Goal: Information Seeking & Learning: Compare options

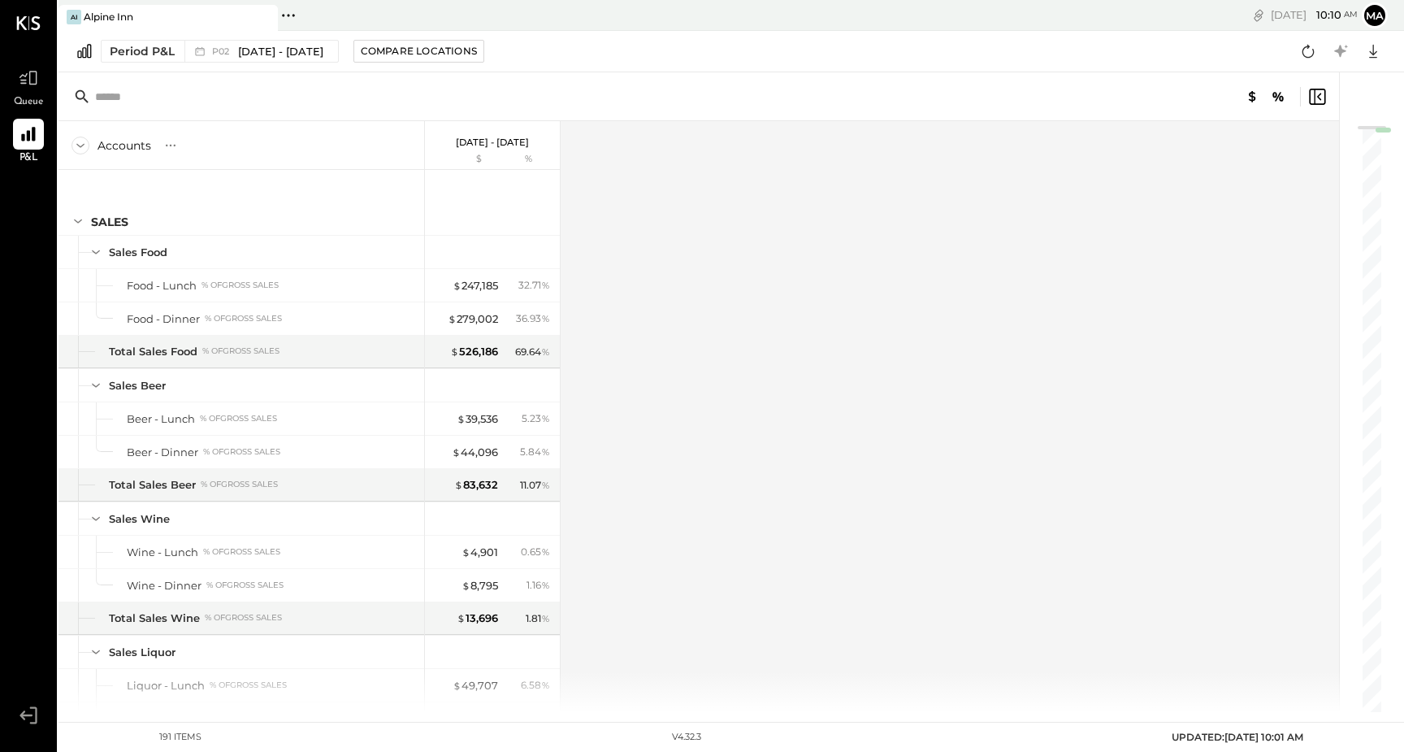
click at [267, 55] on span "[DATE] - [DATE]" at bounding box center [280, 51] width 85 height 15
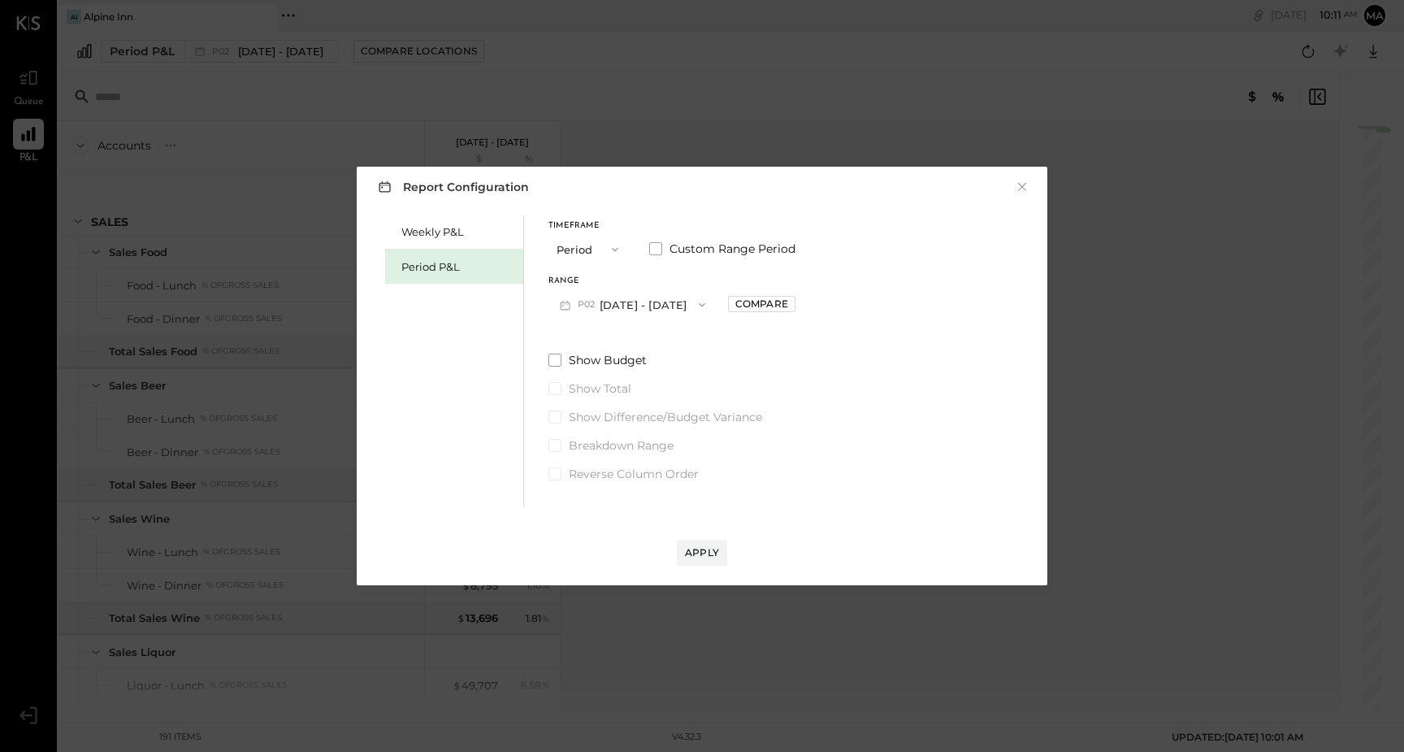
drag, startPoint x: 0, startPoint y: 0, endPoint x: 721, endPoint y: 303, distance: 781.8
click at [709, 303] on icon "button" at bounding box center [702, 304] width 13 height 13
click at [653, 339] on span "[DATE] - [DATE]" at bounding box center [625, 341] width 77 height 14
click at [783, 305] on div "Compare" at bounding box center [762, 304] width 53 height 14
click at [697, 550] on div "Apply" at bounding box center [702, 552] width 34 height 14
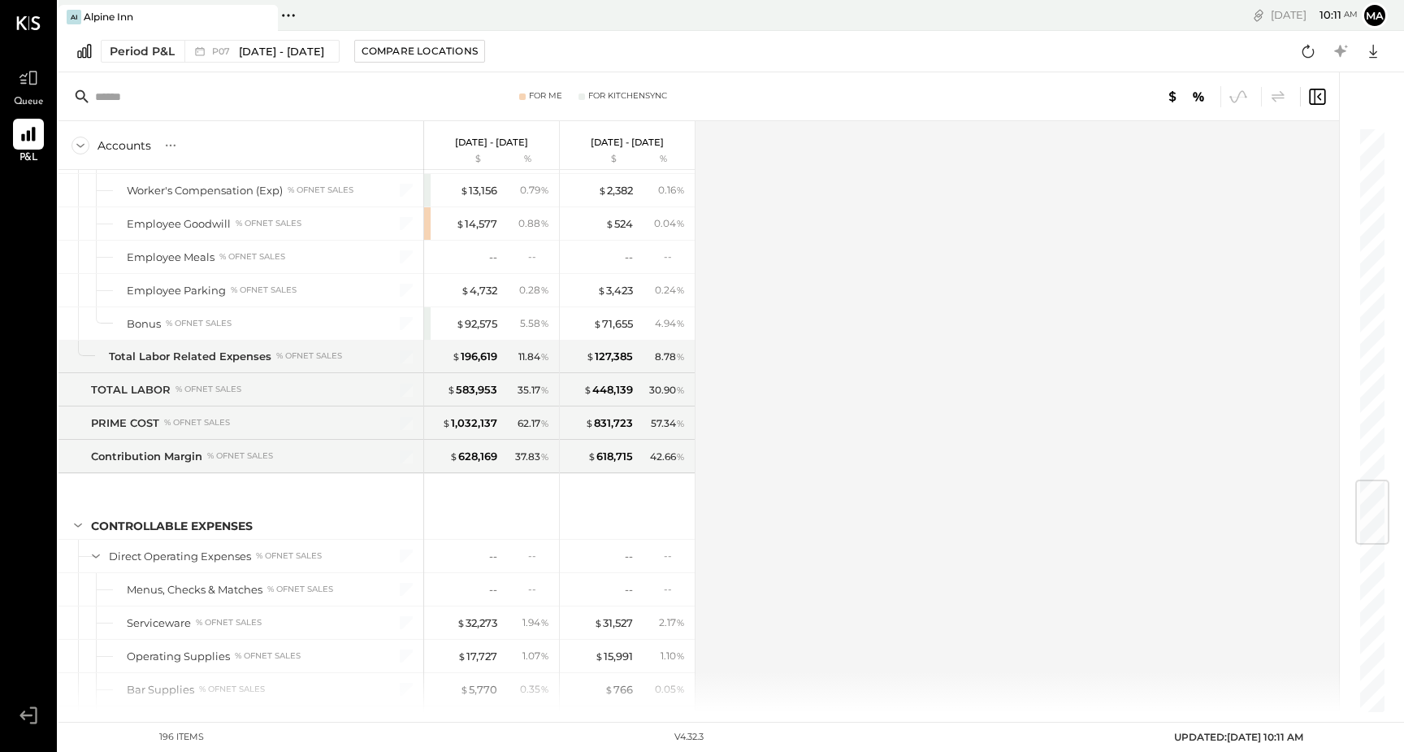
scroll to position [2961, 0]
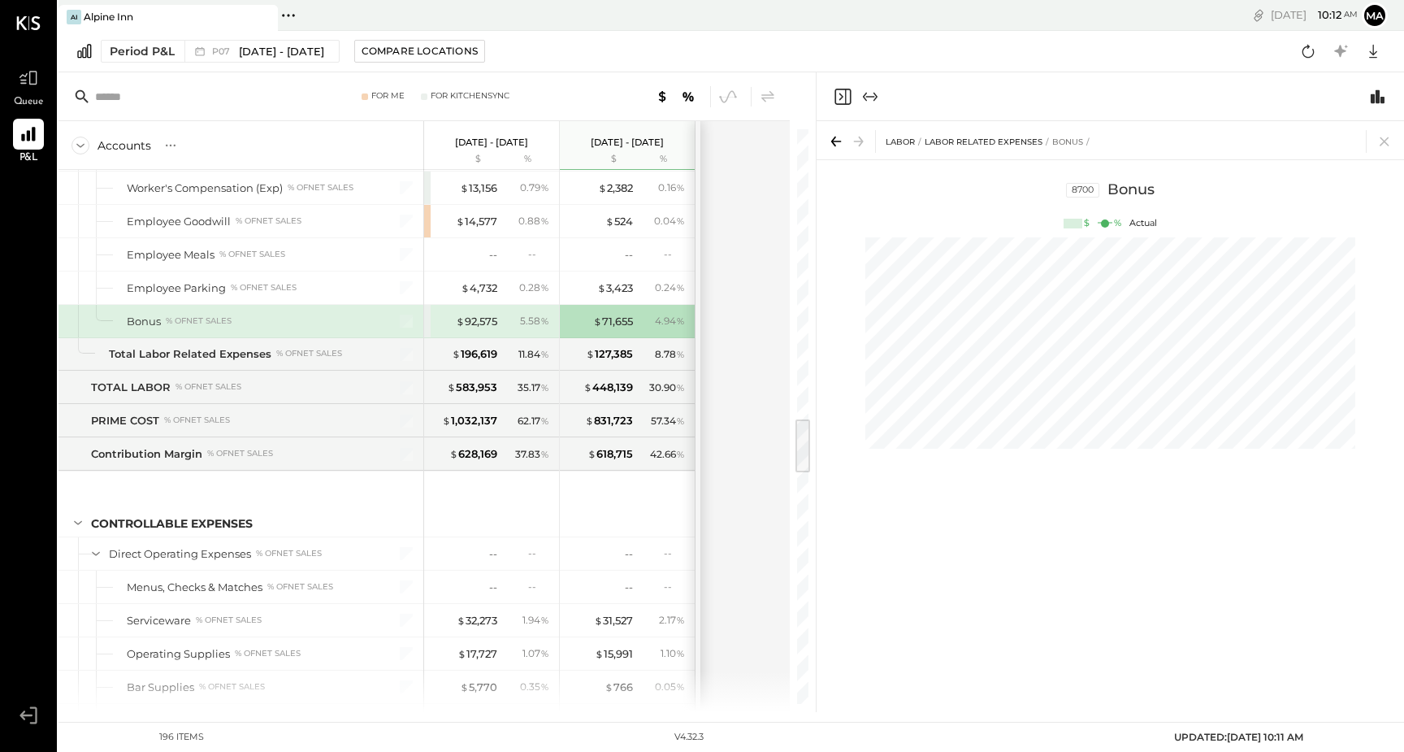
click at [1111, 185] on div "8700 Bonus" at bounding box center [1110, 198] width 587 height 37
click at [1077, 192] on div "8700" at bounding box center [1082, 190] width 33 height 15
drag, startPoint x: 697, startPoint y: 550, endPoint x: 1072, endPoint y: 141, distance: 554.4
click at [1072, 141] on div "Bonus" at bounding box center [1067, 142] width 31 height 11
click at [1002, 134] on div "LABOR Labor Related Expenses Bonus" at bounding box center [1110, 140] width 587 height 38
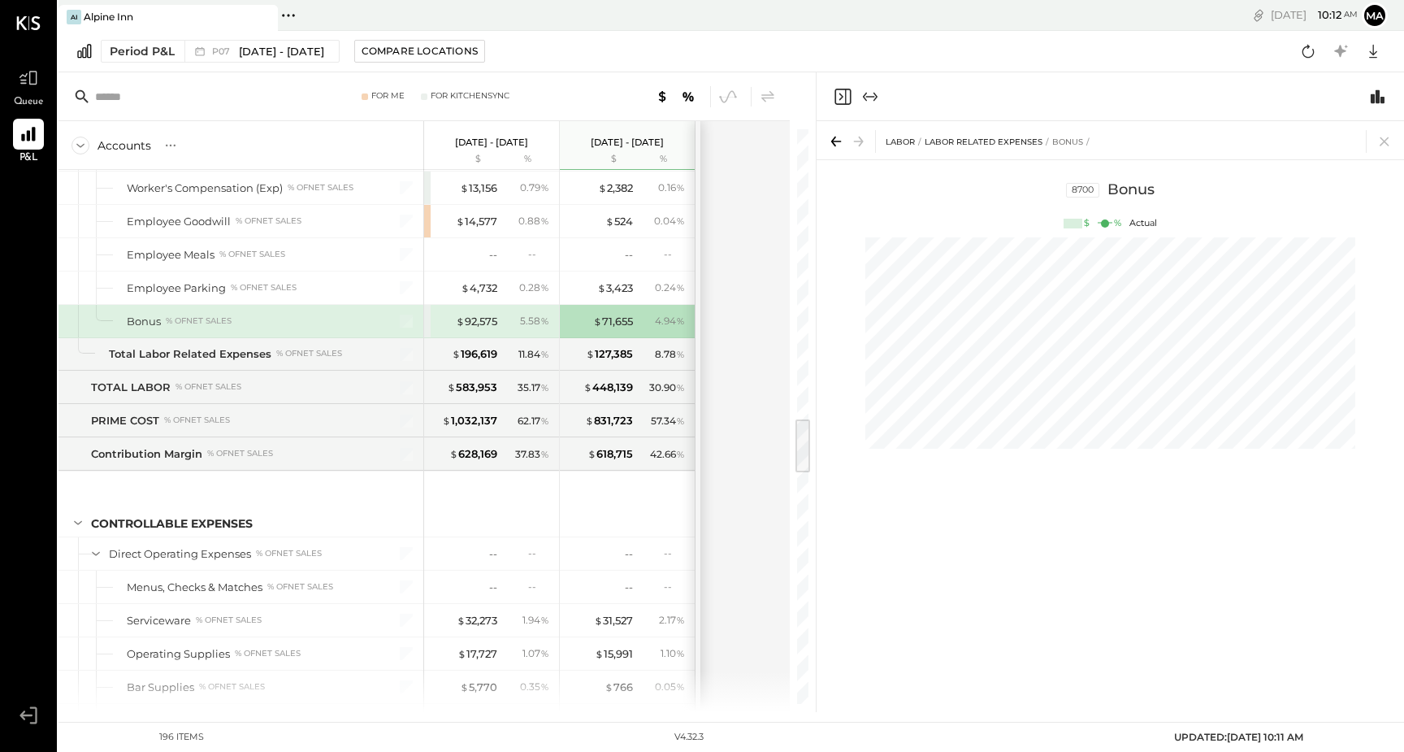
click at [1377, 95] on icon "Switch to Chart module" at bounding box center [1378, 96] width 14 height 14
